Goal: Communication & Community: Answer question/provide support

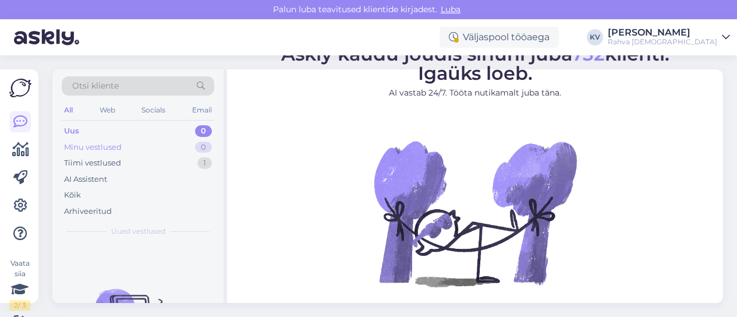
click at [144, 148] on div "Minu vestlused 0" at bounding box center [138, 147] width 152 height 16
click at [162, 127] on div "Uus 0" at bounding box center [138, 131] width 152 height 16
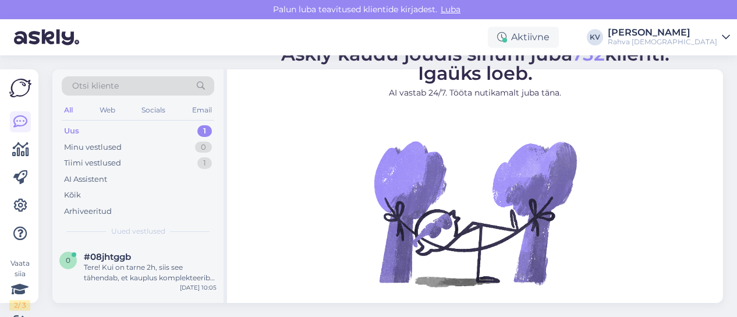
click at [78, 133] on div "Uus" at bounding box center [71, 131] width 15 height 12
click at [151, 268] on div "Tere! Kui on tarne 2h, siis see tähendab, et kauplus komplekteerib tellimuse 2 …" at bounding box center [150, 272] width 133 height 21
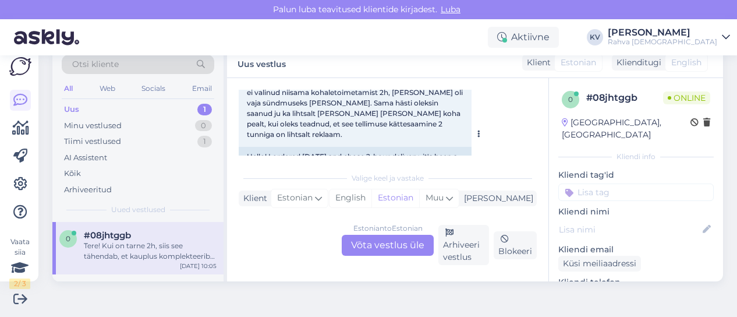
scroll to position [118, 0]
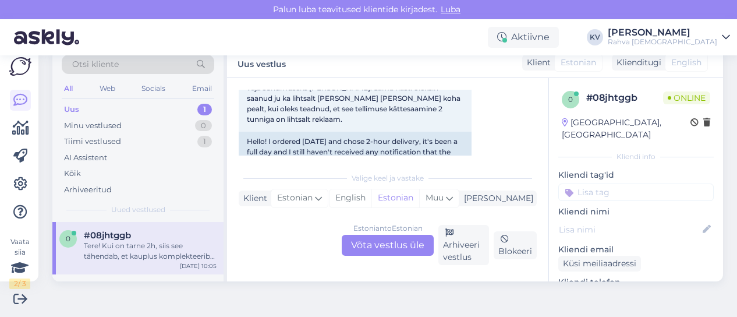
click at [389, 244] on div "Estonian to Estonian Võta vestlus üle" at bounding box center [388, 245] width 92 height 21
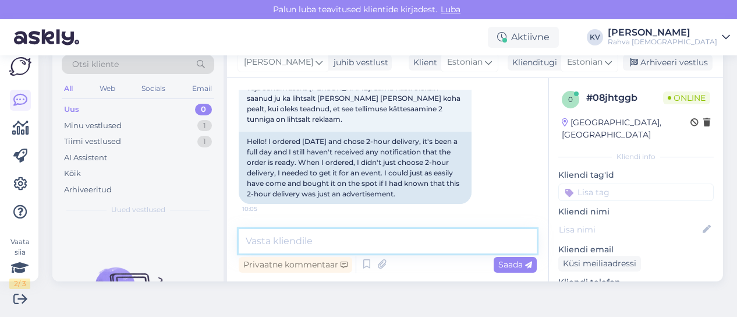
click at [389, 244] on textarea at bounding box center [388, 241] width 298 height 24
type textarea "Kuidas on tellimuse number?"
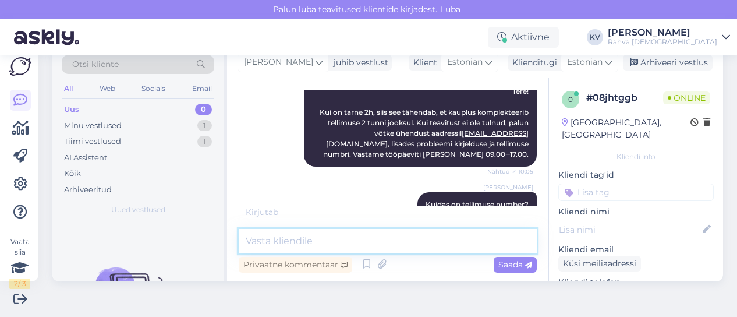
scroll to position [318, 0]
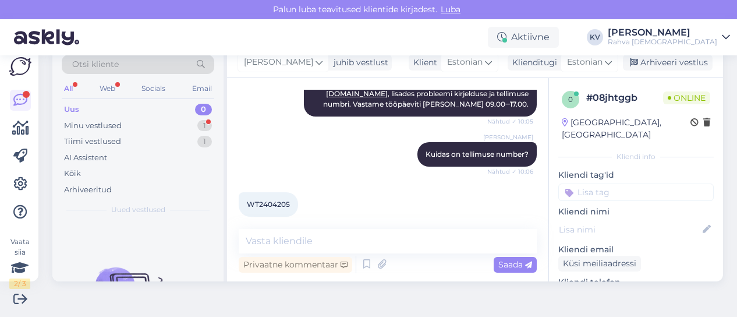
click at [279, 198] on div "WT2404205 10:06" at bounding box center [268, 204] width 59 height 24
copy div "WT2404205 10:06"
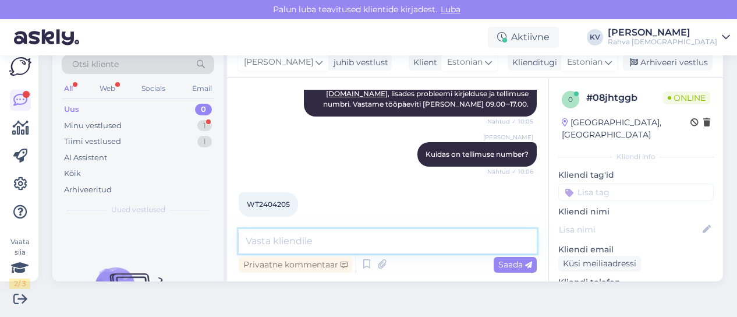
click at [297, 244] on textarea at bounding box center [388, 241] width 298 height 24
type textarea "K"
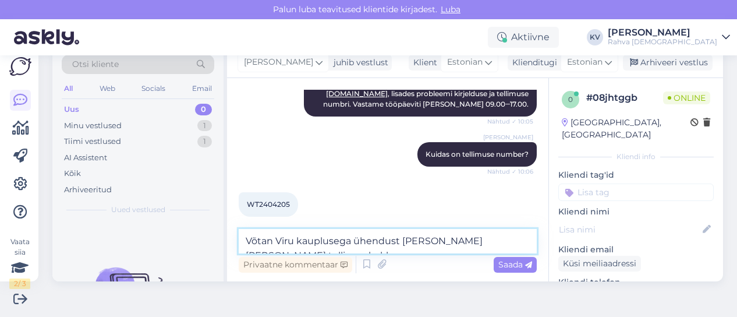
scroll to position [331, 0]
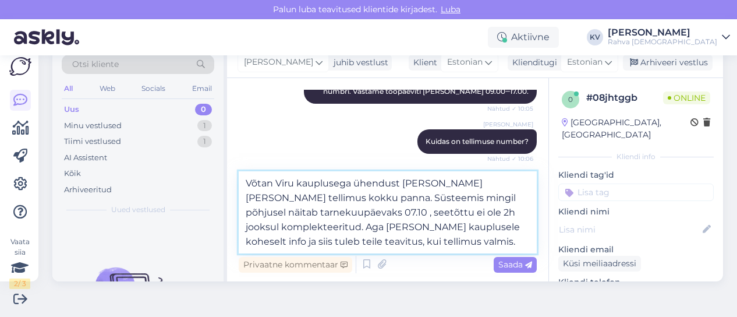
type textarea "Võtan Viru kauplusega ühendust [PERSON_NAME] [PERSON_NAME] tellimus kokku panna…"
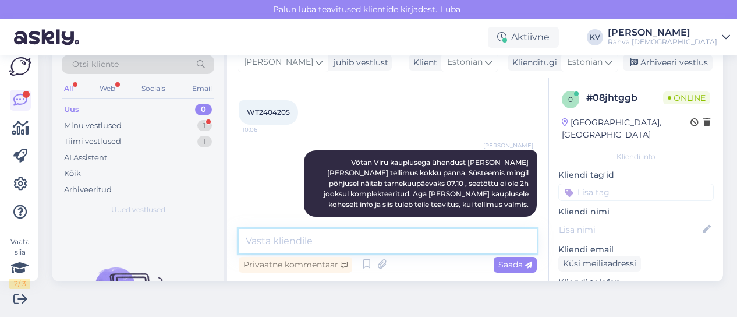
scroll to position [460, 0]
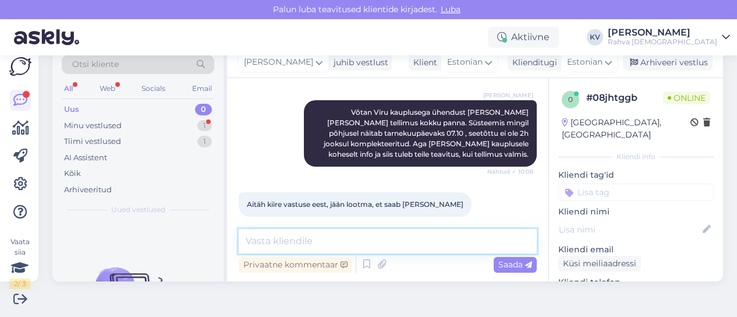
click at [329, 252] on textarea at bounding box center [388, 241] width 298 height 24
click at [349, 239] on textarea at bounding box center [388, 241] width 298 height 24
type textarea "J"
type textarea "A"
type textarea "L"
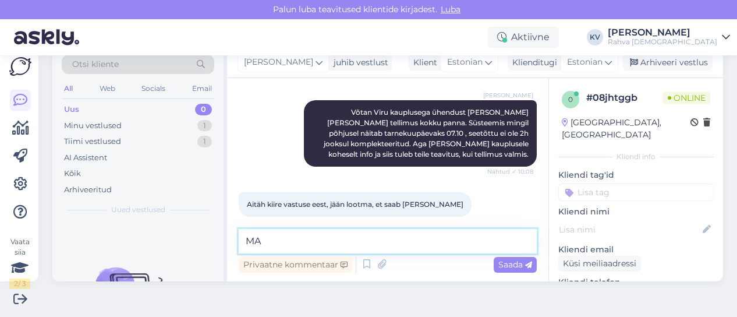
type textarea "M"
type textarea "Palun! :)"
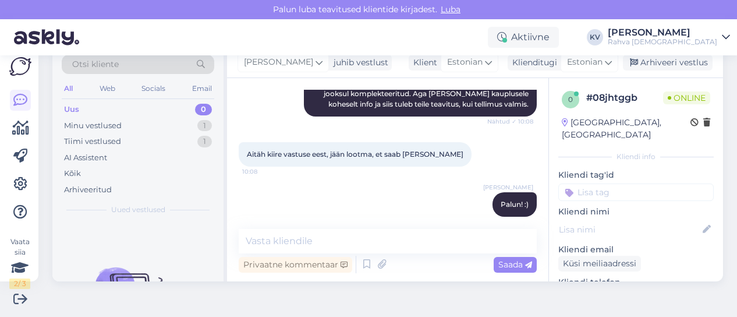
click at [605, 169] on div "Kliendi tag'id" at bounding box center [635, 185] width 155 height 32
click at [605, 170] on div "Kliendi tag'id" at bounding box center [635, 185] width 155 height 32
click at [601, 183] on input at bounding box center [635, 191] width 155 height 17
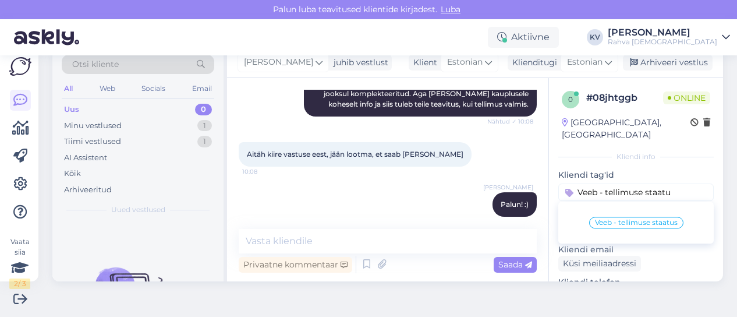
type input "Veeb - tellimuse staatus"
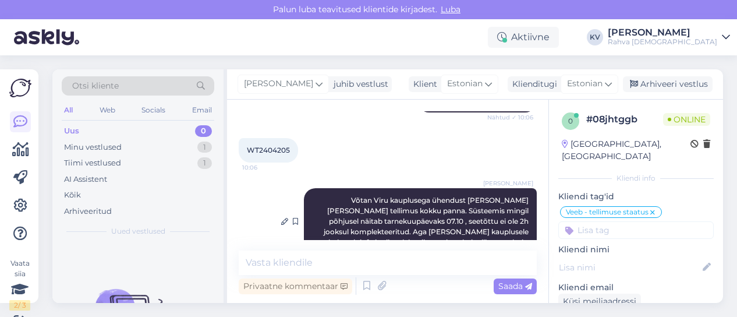
scroll to position [335, 0]
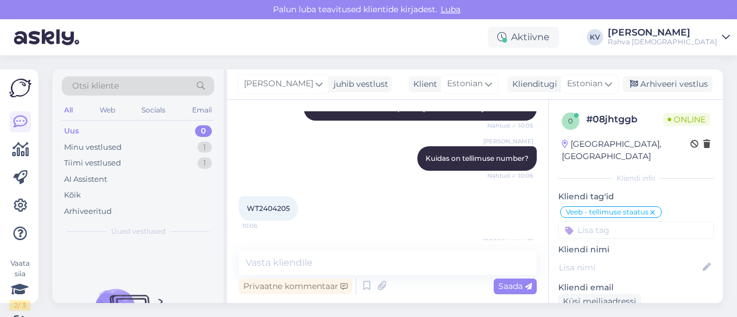
click at [271, 204] on span "WT2404205" at bounding box center [268, 208] width 43 height 9
copy div "WT2404205 10:06"
